Goal: Information Seeking & Learning: Learn about a topic

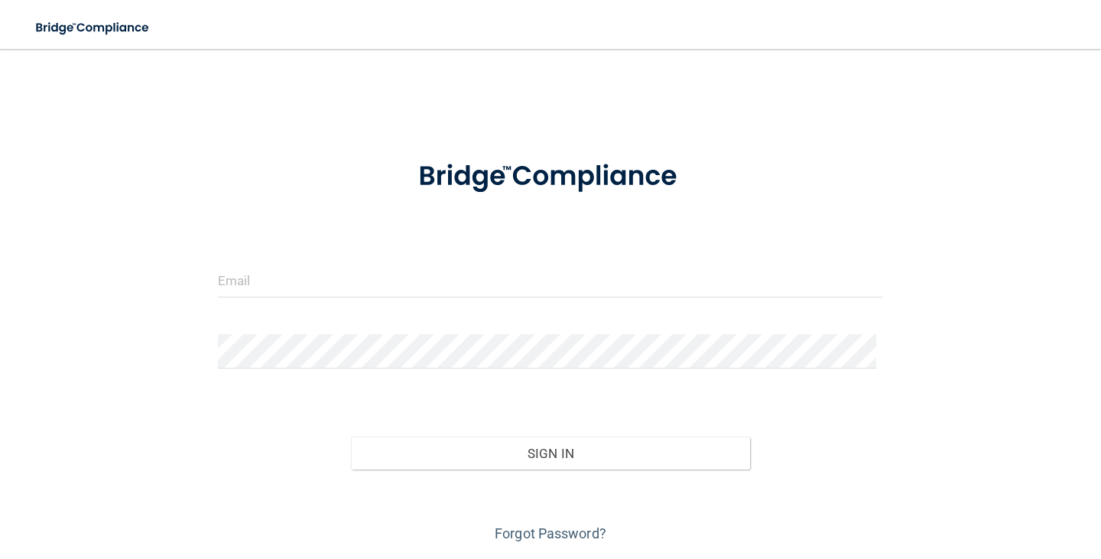
click at [371, 298] on div at bounding box center [550, 286] width 688 height 46
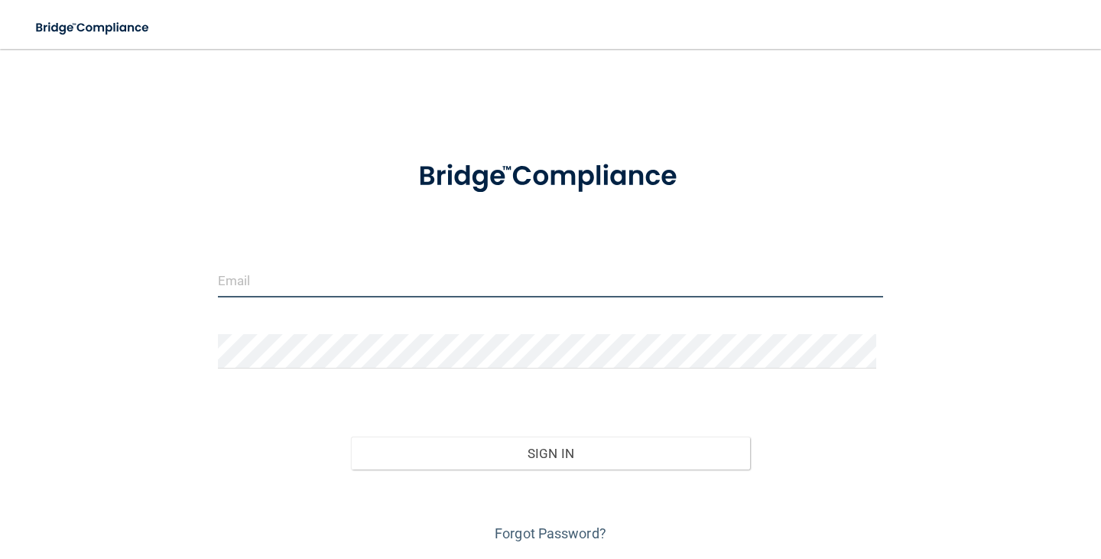
click at [354, 285] on input "email" at bounding box center [550, 280] width 665 height 34
type input "[EMAIL_ADDRESS][DOMAIN_NAME]"
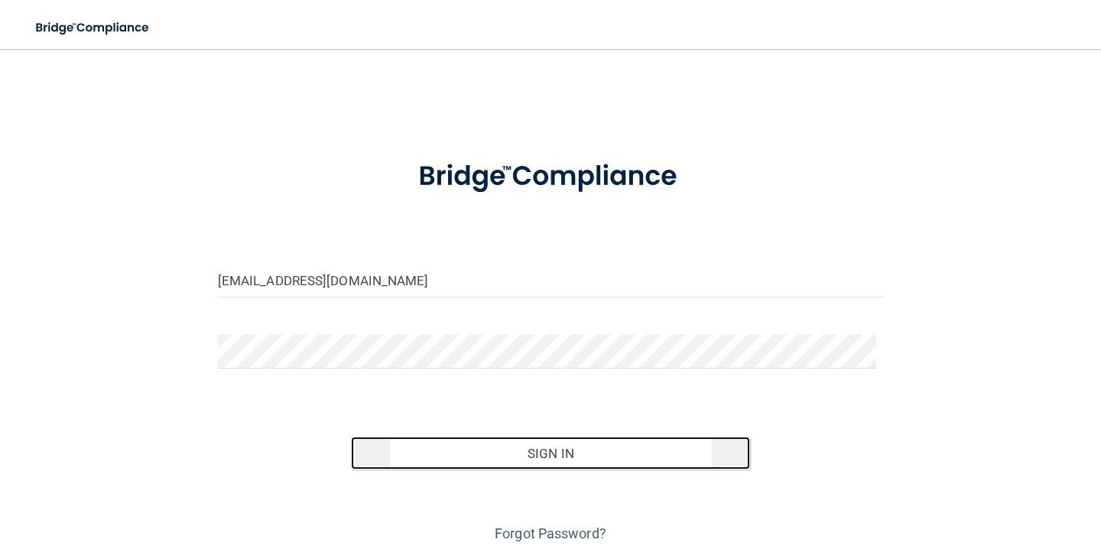
click at [485, 452] on button "Sign In" at bounding box center [550, 453] width 399 height 34
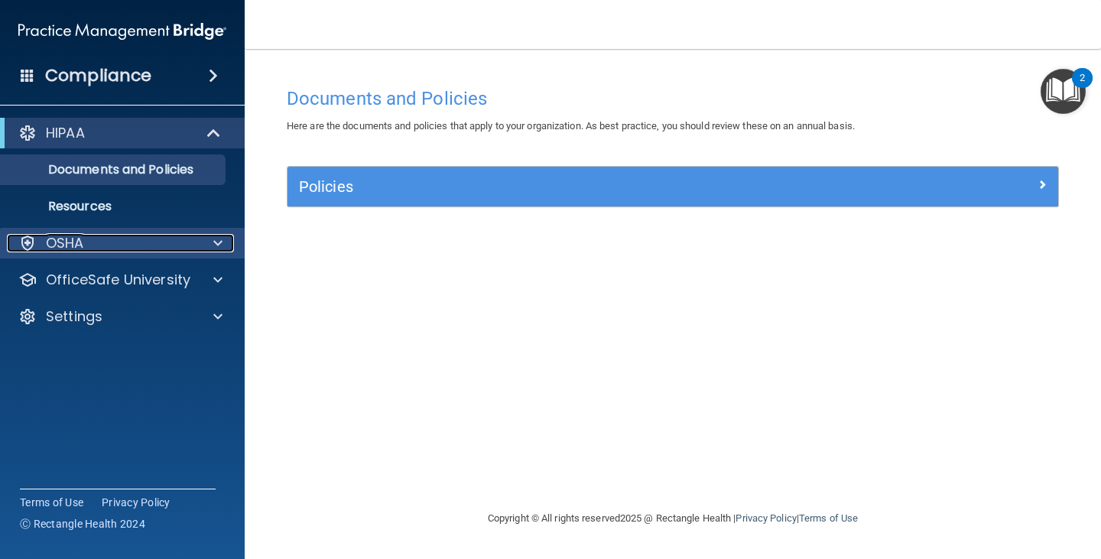
click at [113, 242] on div "OSHA" at bounding box center [102, 243] width 190 height 18
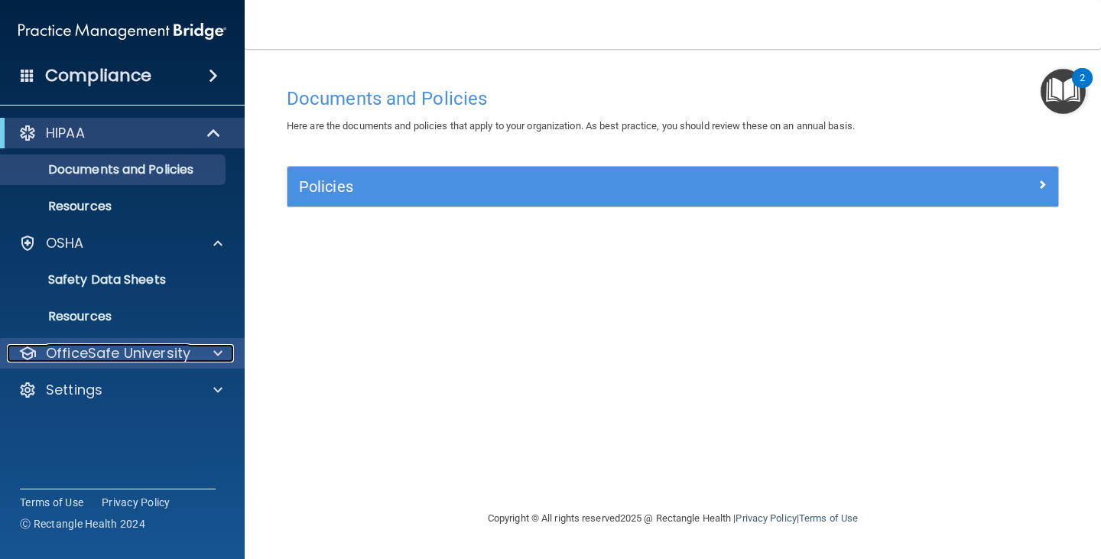
click at [126, 350] on p "OfficeSafe University" at bounding box center [118, 353] width 144 height 18
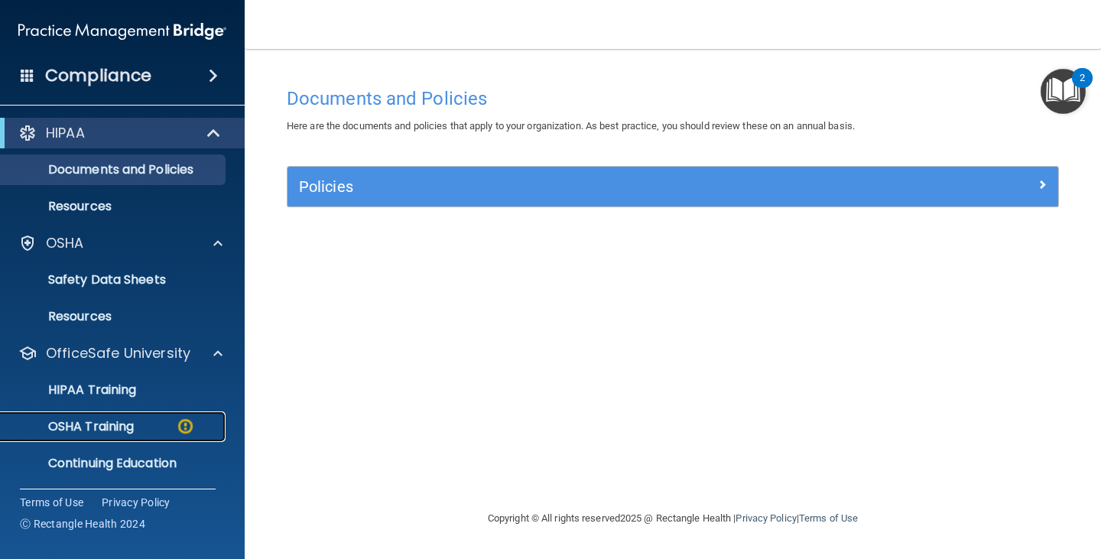
click at [138, 421] on div "OSHA Training" at bounding box center [114, 426] width 209 height 15
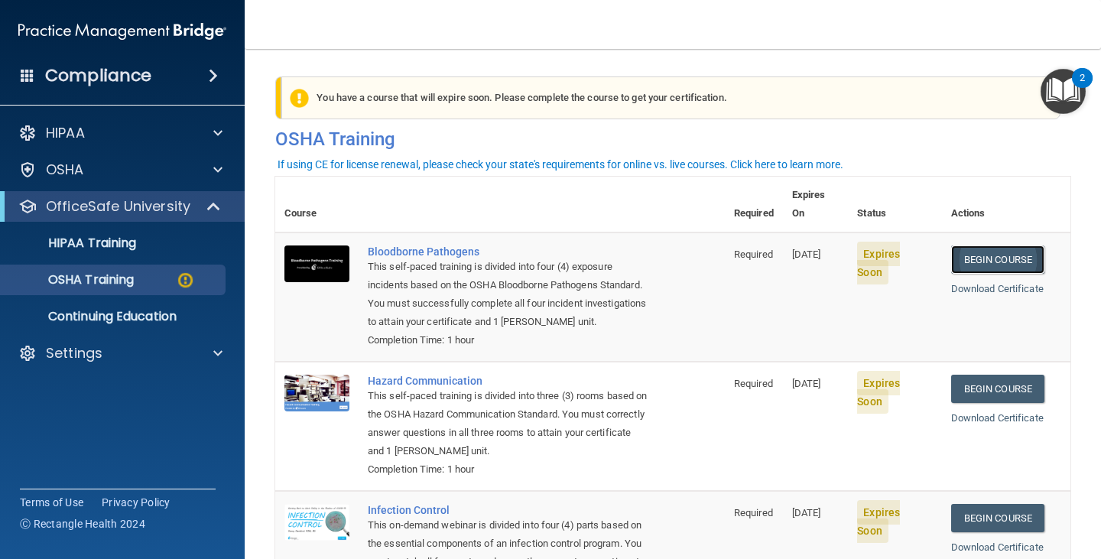
click at [981, 245] on link "Begin Course" at bounding box center [997, 259] width 93 height 28
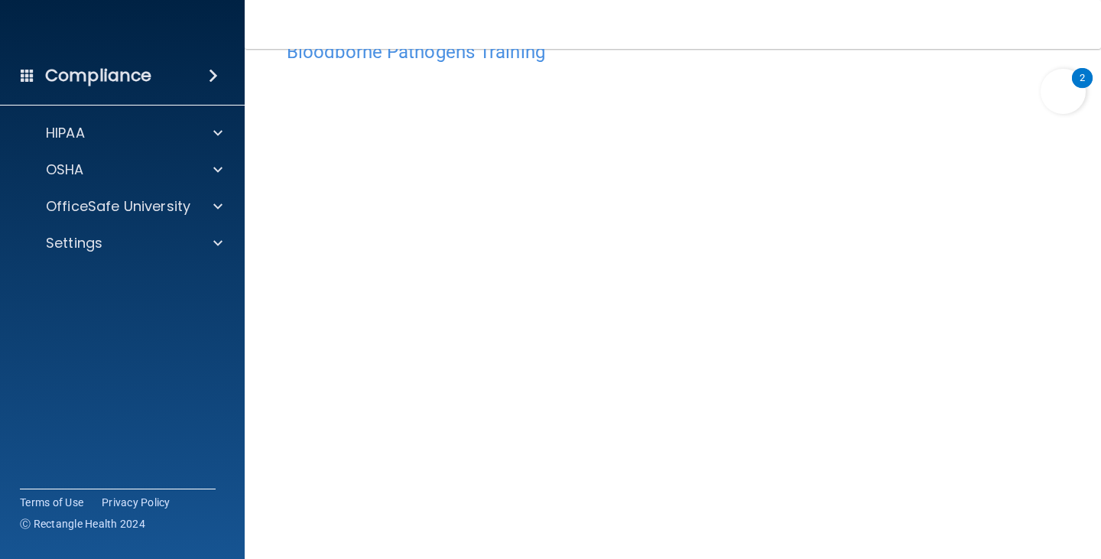
scroll to position [19, 0]
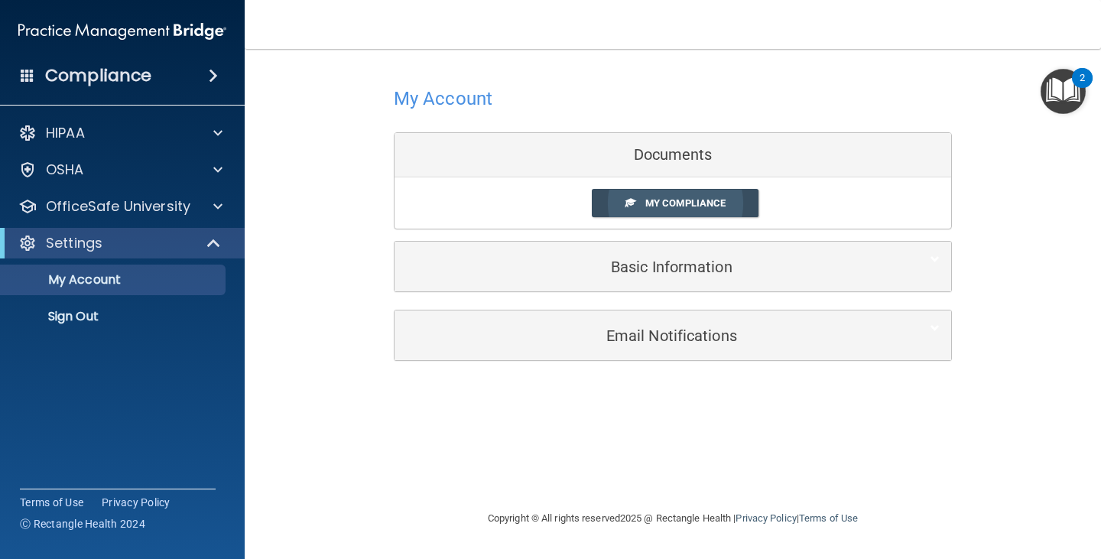
click at [664, 199] on span "My Compliance" at bounding box center [685, 202] width 80 height 11
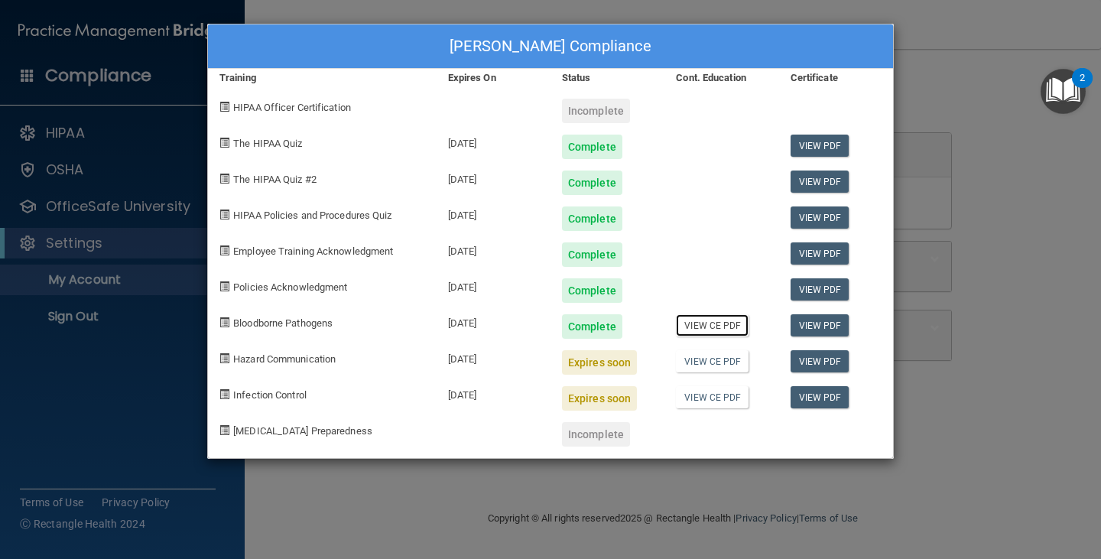
click at [731, 327] on link "View CE PDF" at bounding box center [712, 325] width 73 height 22
click at [297, 360] on span "Hazard Communication" at bounding box center [284, 358] width 102 height 11
click at [126, 387] on div "Randi Bennett's Compliance Training Expires On Status Cont. Education Certifica…" at bounding box center [550, 279] width 1101 height 559
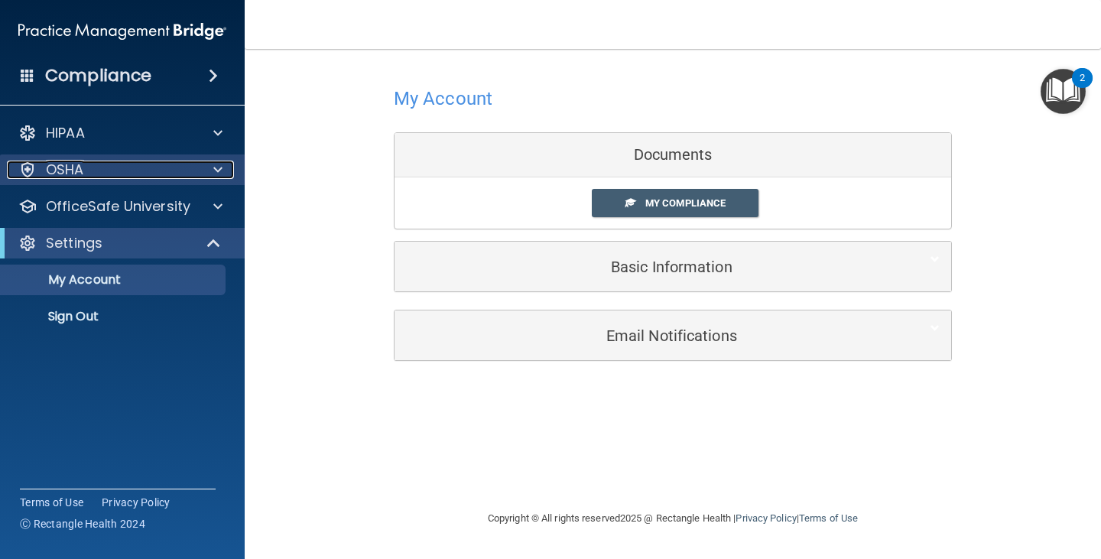
click at [87, 174] on div "OSHA" at bounding box center [102, 170] width 190 height 18
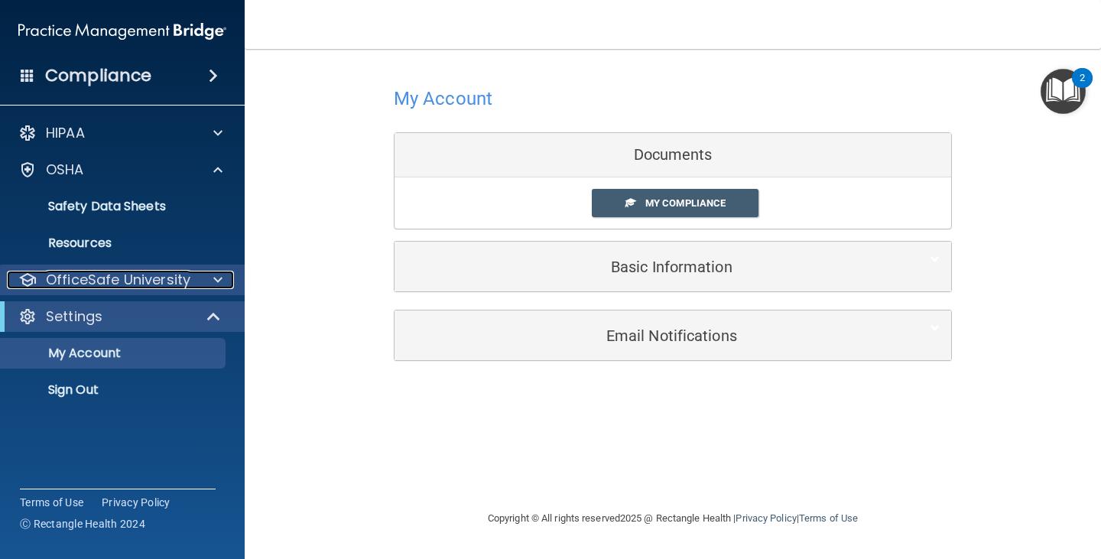
click at [115, 277] on p "OfficeSafe University" at bounding box center [118, 280] width 144 height 18
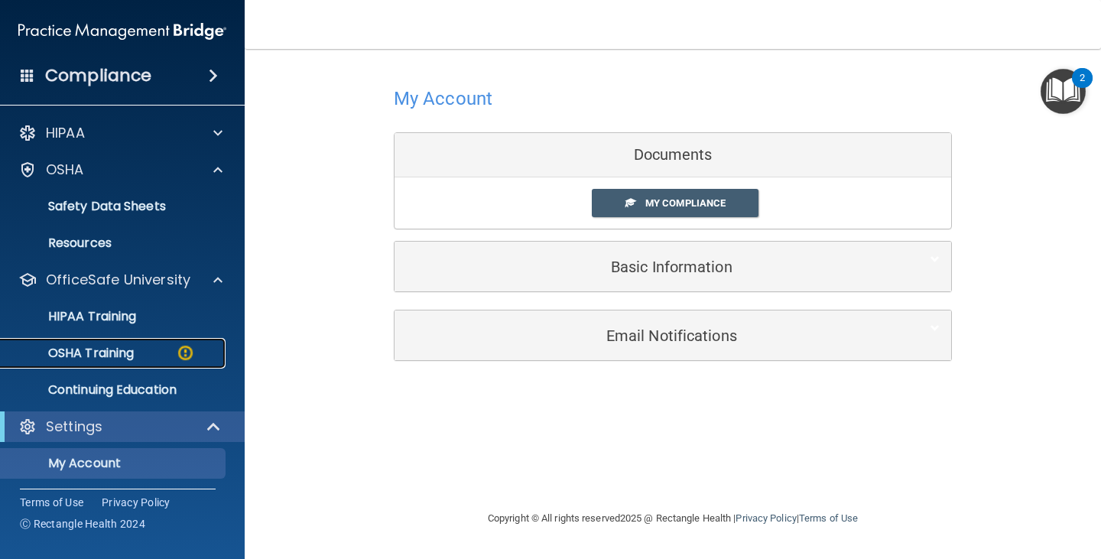
click at [123, 349] on p "OSHA Training" at bounding box center [72, 352] width 124 height 15
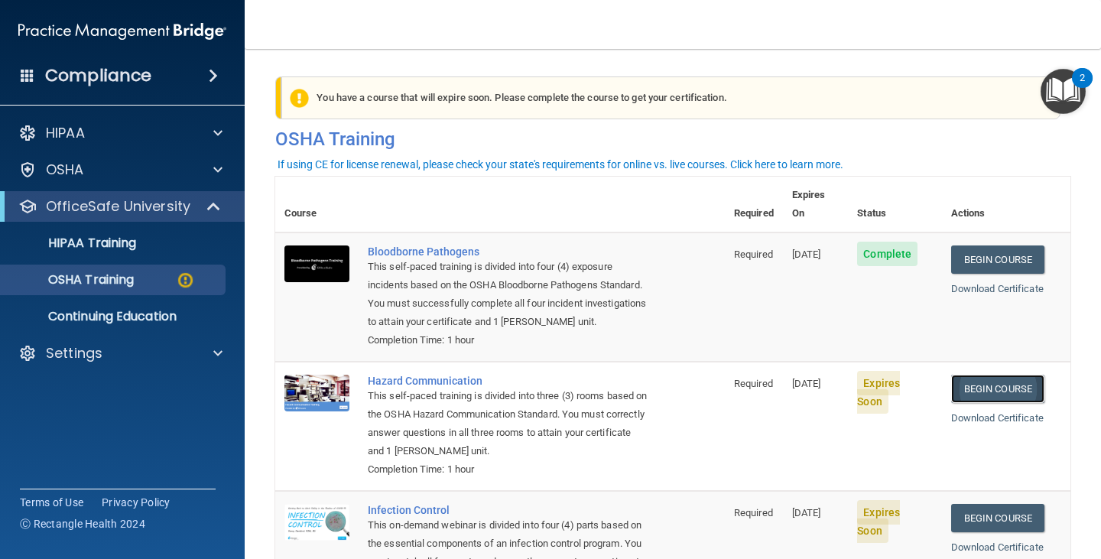
click at [1016, 375] on link "Begin Course" at bounding box center [997, 389] width 93 height 28
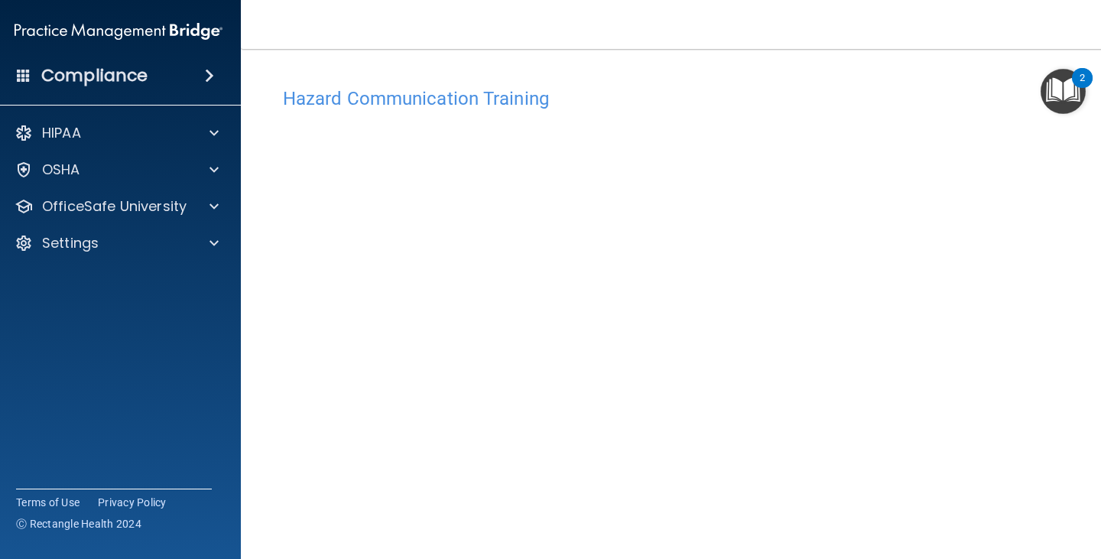
click at [415, 100] on h4 "Hazard Communication Training" at bounding box center [673, 99] width 780 height 20
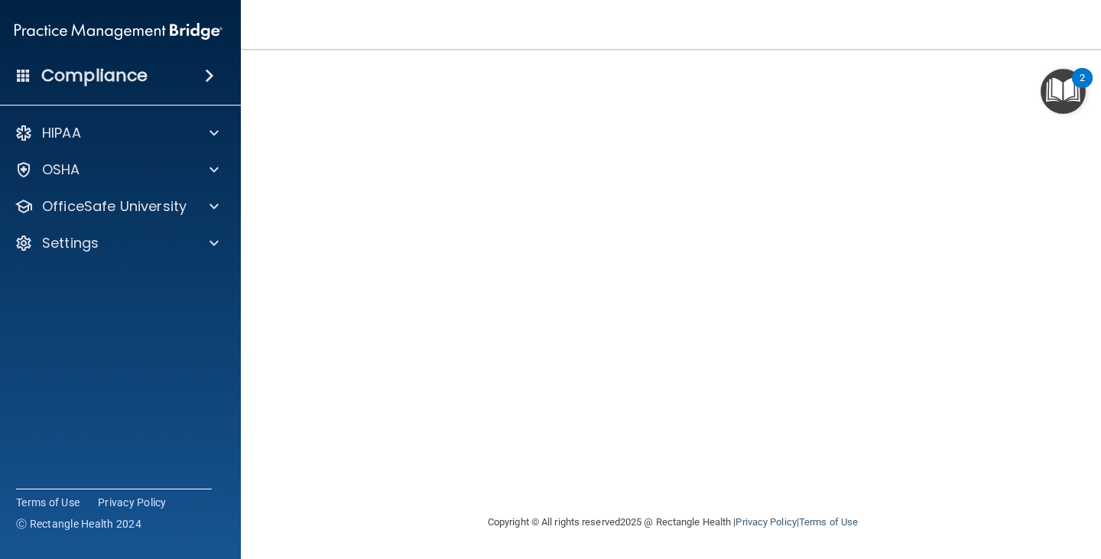
scroll to position [54, 0]
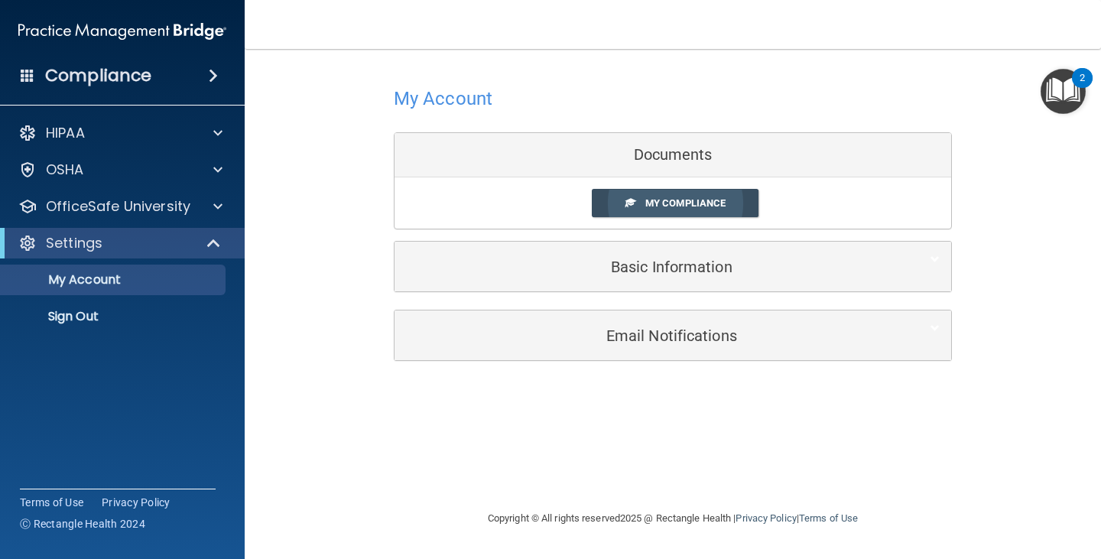
click at [638, 197] on link "My Compliance" at bounding box center [675, 203] width 167 height 28
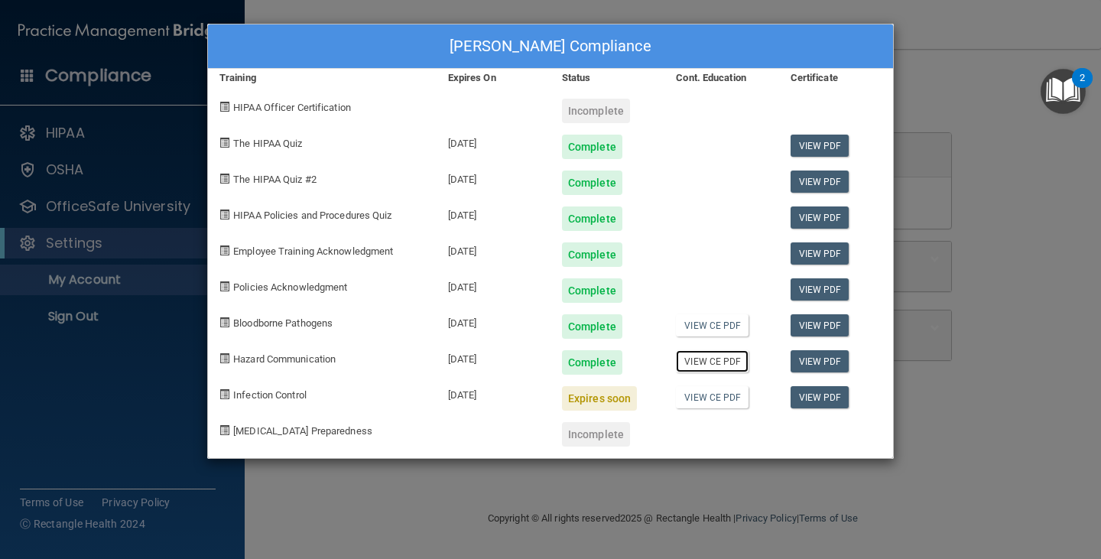
click at [705, 363] on link "View CE PDF" at bounding box center [712, 361] width 73 height 22
click at [146, 375] on div "Randi Bennett's Compliance Training Expires On Status Cont. Education Certifica…" at bounding box center [550, 279] width 1101 height 559
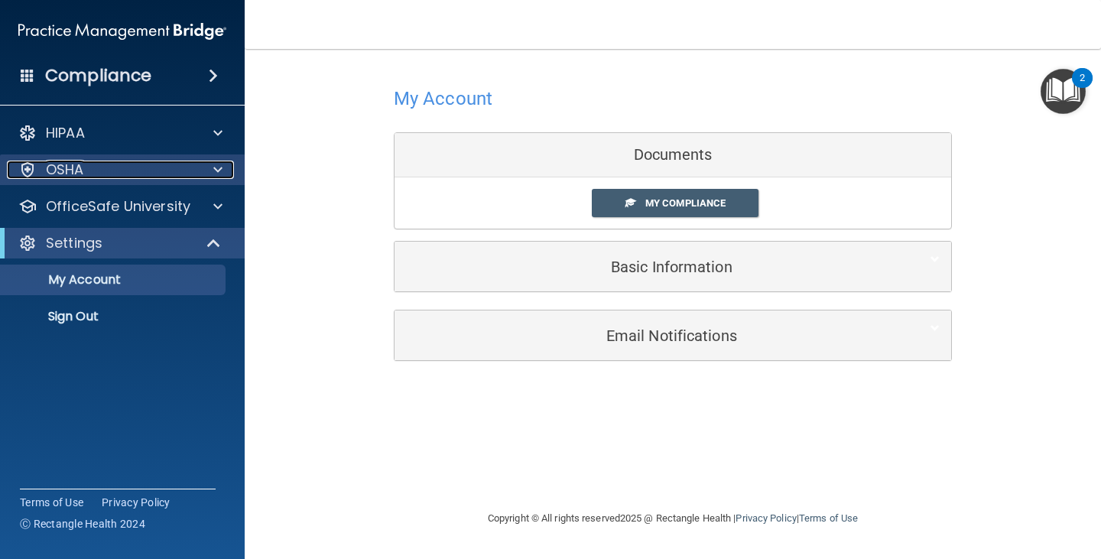
click at [58, 173] on p "OSHA" at bounding box center [65, 170] width 38 height 18
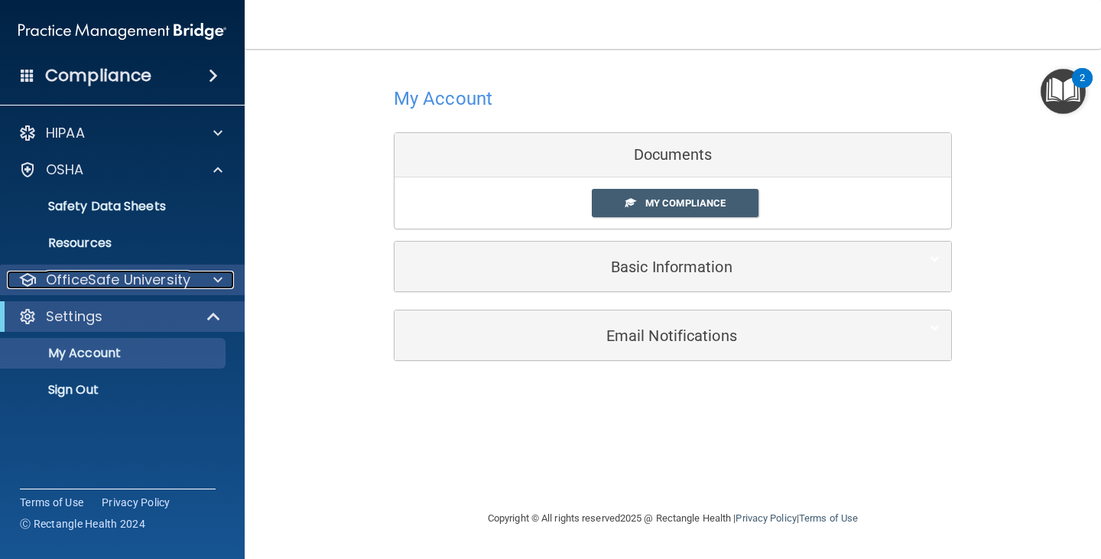
click at [99, 282] on p "OfficeSafe University" at bounding box center [118, 280] width 144 height 18
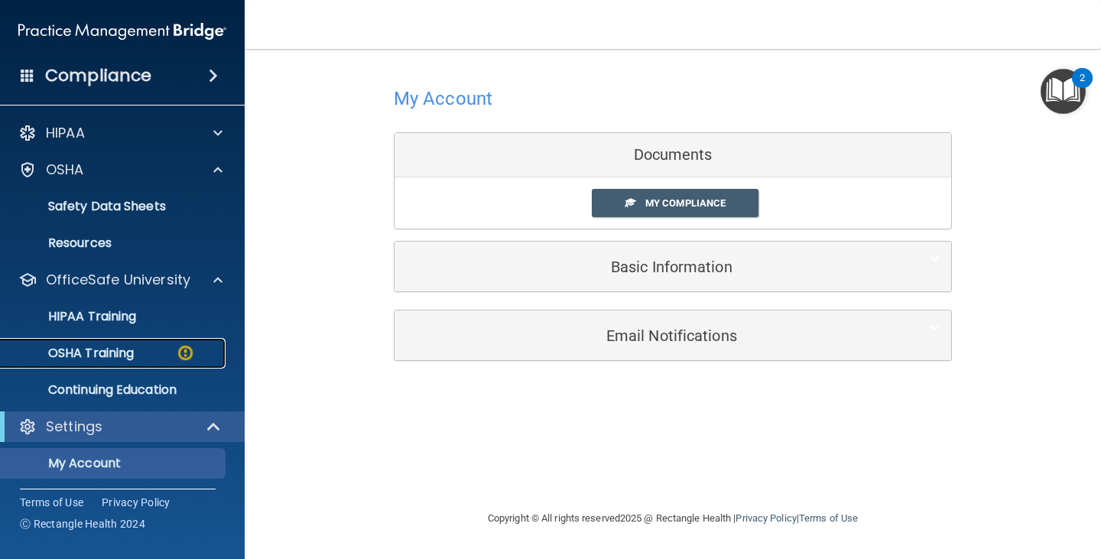
click at [97, 347] on p "OSHA Training" at bounding box center [72, 352] width 124 height 15
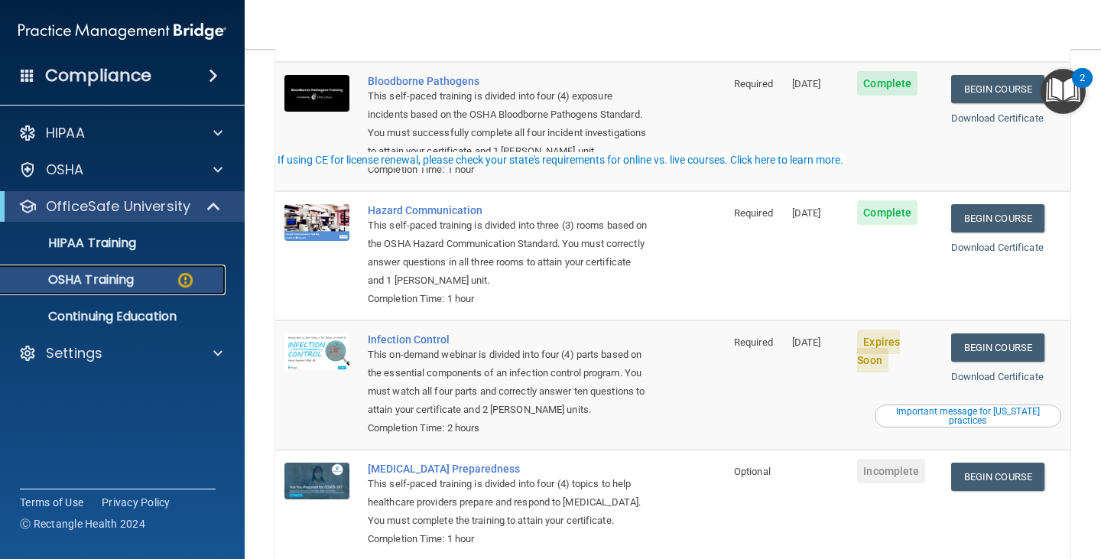
scroll to position [229, 0]
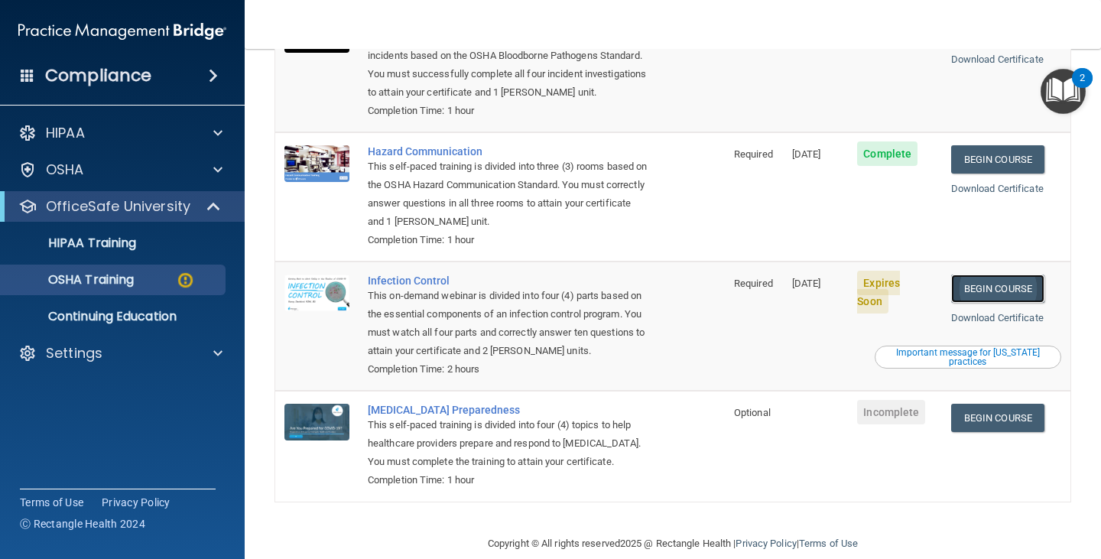
click at [976, 274] on link "Begin Course" at bounding box center [997, 288] width 93 height 28
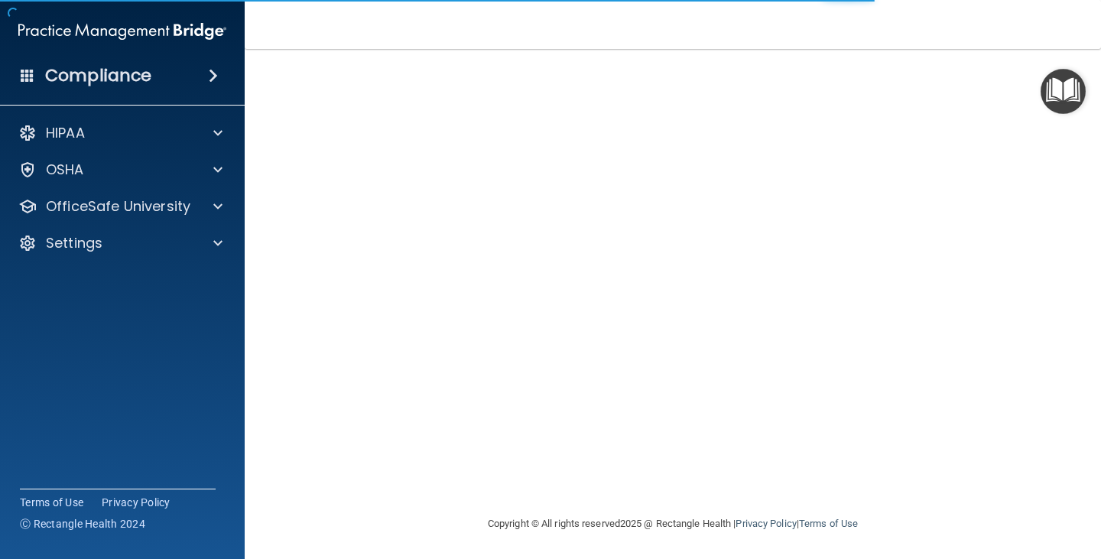
scroll to position [96, 0]
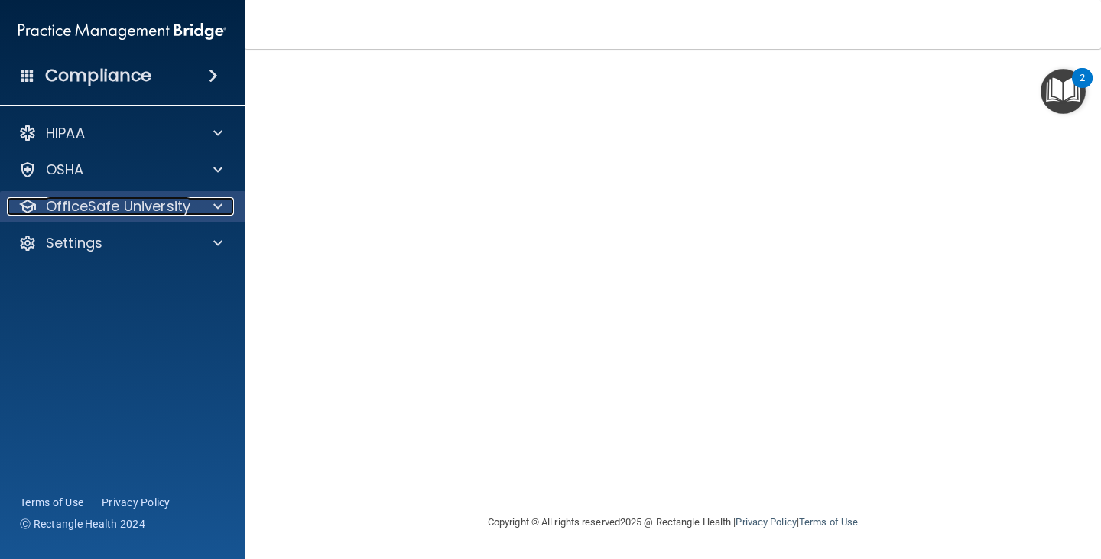
click at [79, 210] on p "OfficeSafe University" at bounding box center [118, 206] width 144 height 18
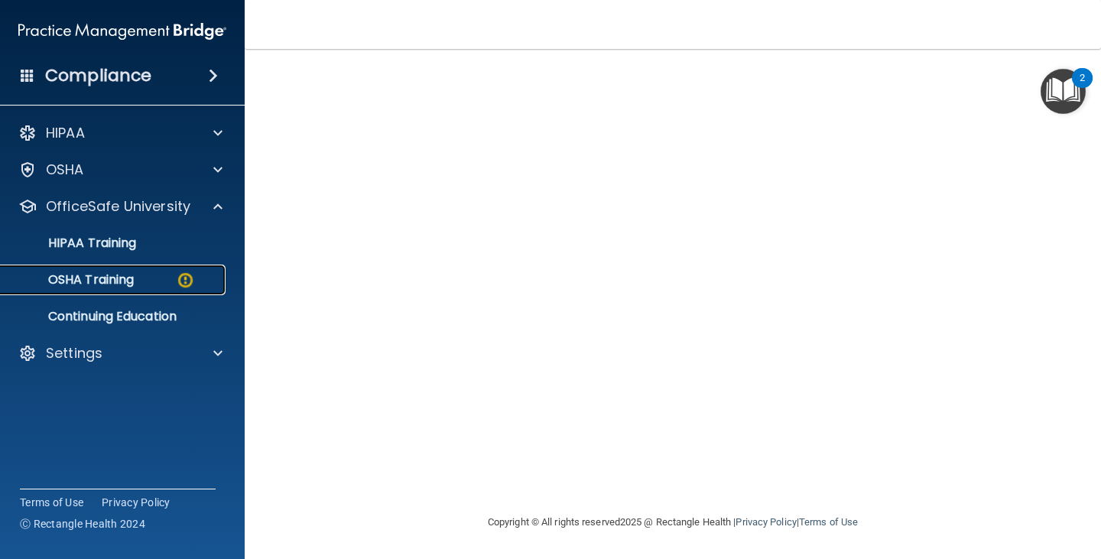
click at [93, 279] on p "OSHA Training" at bounding box center [72, 279] width 124 height 15
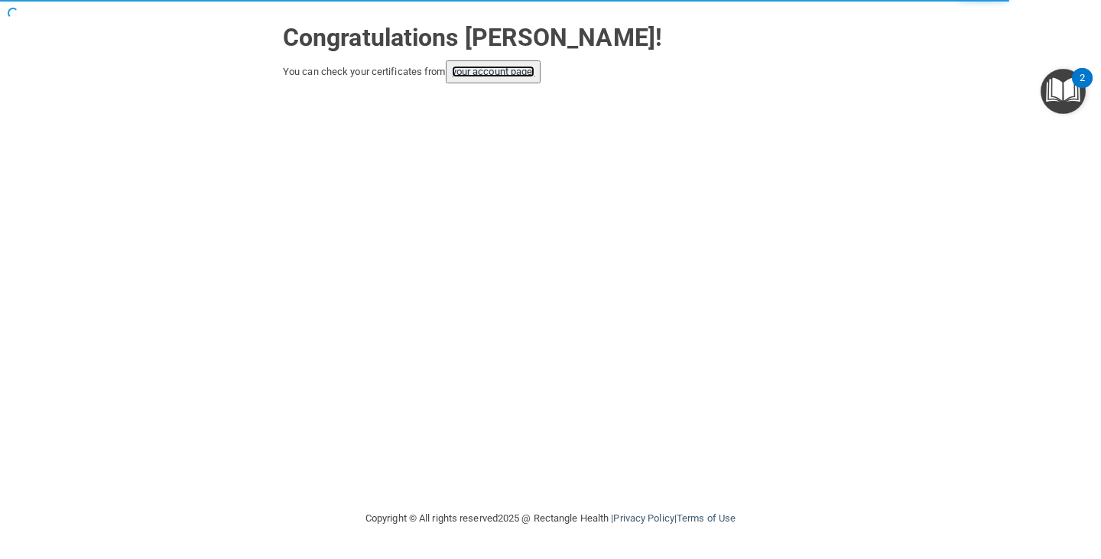
click at [510, 75] on link "your account page!" at bounding box center [493, 71] width 83 height 11
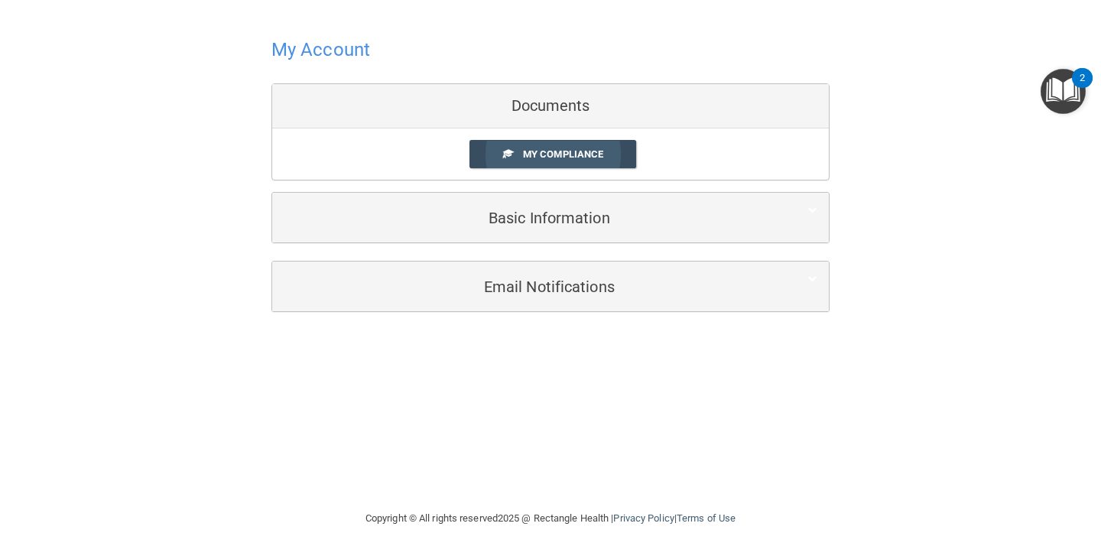
click at [550, 148] on span "My Compliance" at bounding box center [563, 153] width 80 height 11
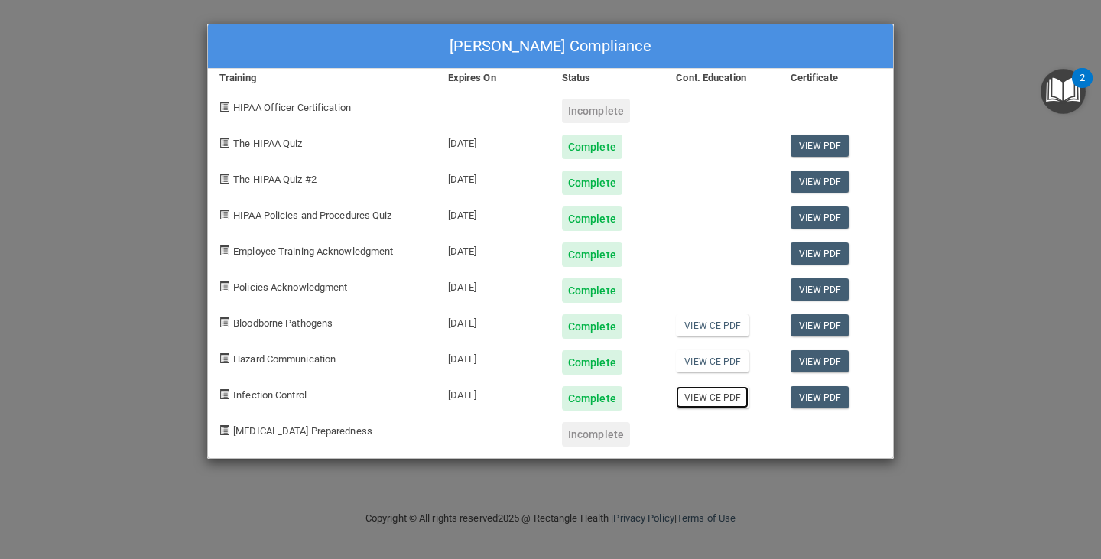
click at [720, 396] on link "View CE PDF" at bounding box center [712, 397] width 73 height 22
click at [39, 209] on div "[PERSON_NAME] Compliance Training Expires On Status Cont. Education Certificate…" at bounding box center [550, 279] width 1101 height 559
